Goal: Navigation & Orientation: Understand site structure

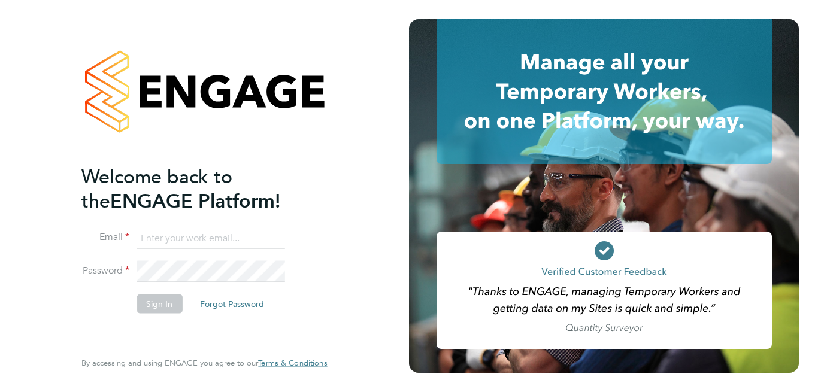
click at [173, 240] on input at bounding box center [211, 239] width 148 height 22
type input "mark.woodsworth@gmail.com"
click at [161, 301] on button "Sign In" at bounding box center [160, 304] width 46 height 19
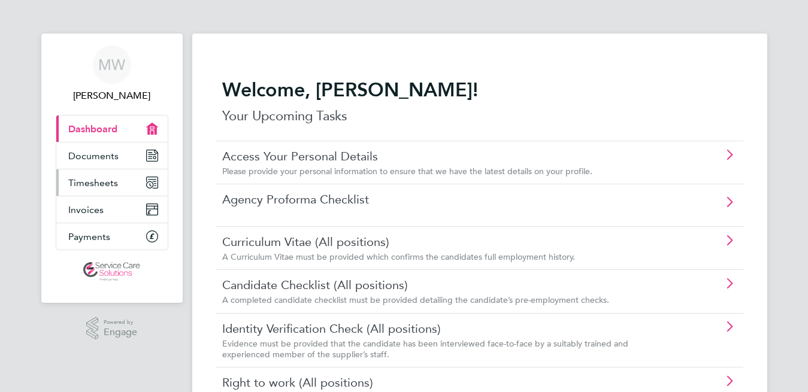
click at [89, 183] on span "Timesheets" at bounding box center [93, 182] width 50 height 11
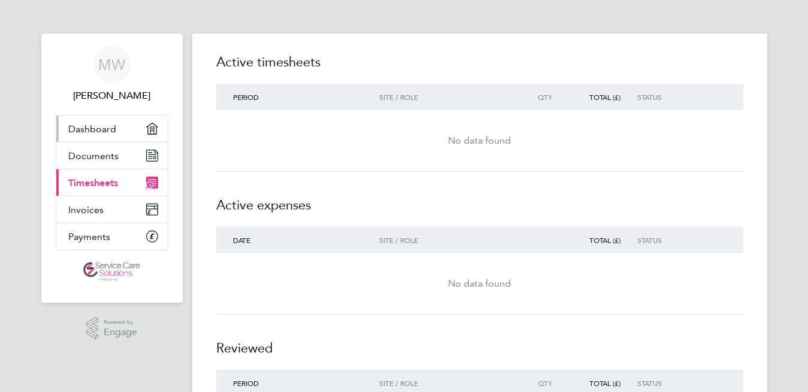
click at [94, 129] on span "Dashboard" at bounding box center [92, 128] width 48 height 11
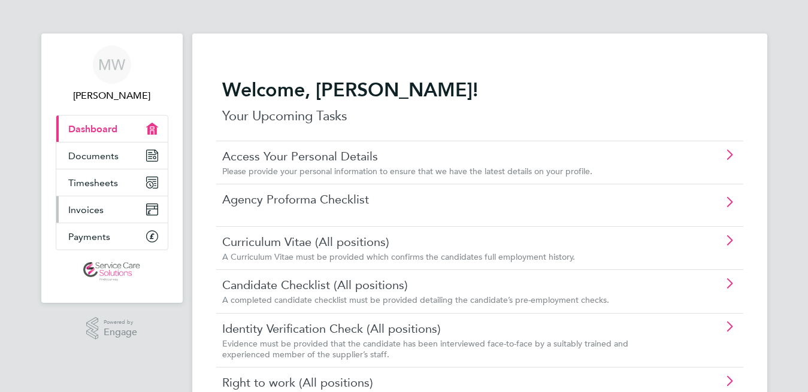
click at [77, 207] on span "Invoices" at bounding box center [85, 209] width 35 height 11
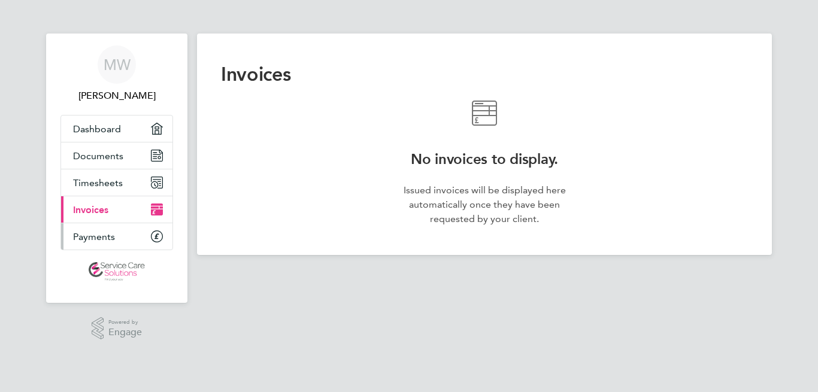
click at [86, 237] on span "Payments" at bounding box center [94, 236] width 42 height 11
